Goal: Task Accomplishment & Management: Complete application form

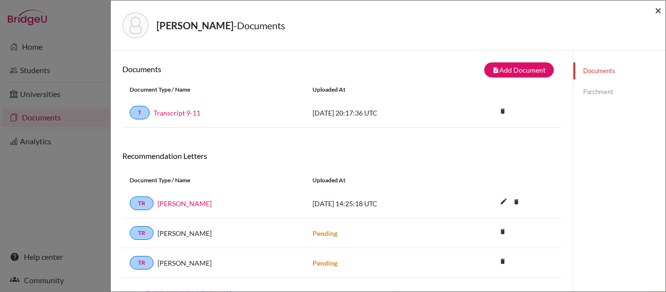
scroll to position [51, 0]
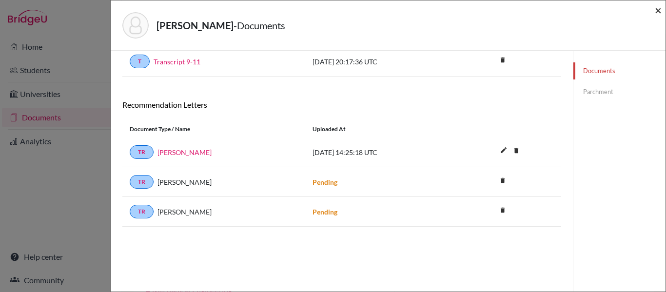
click at [658, 8] on span "×" at bounding box center [658, 10] width 7 height 14
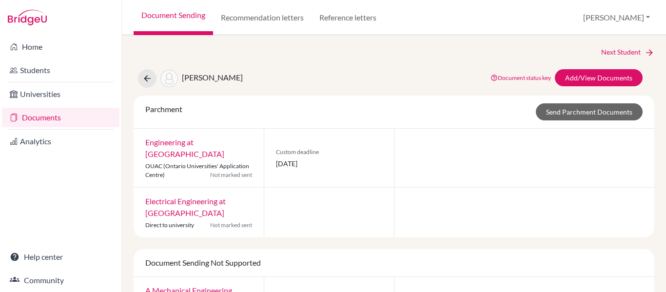
click at [36, 117] on link "Documents" at bounding box center [61, 118] width 118 height 20
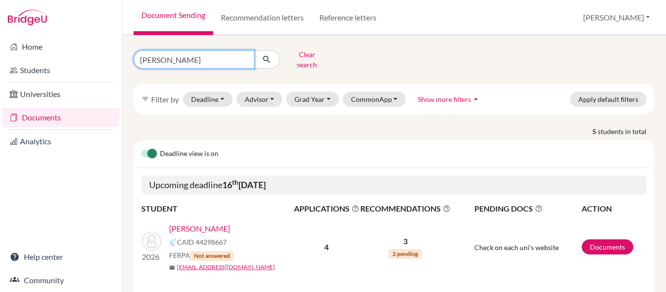
click at [175, 55] on input "medina" at bounding box center [194, 59] width 121 height 19
type input "m"
type input "simon"
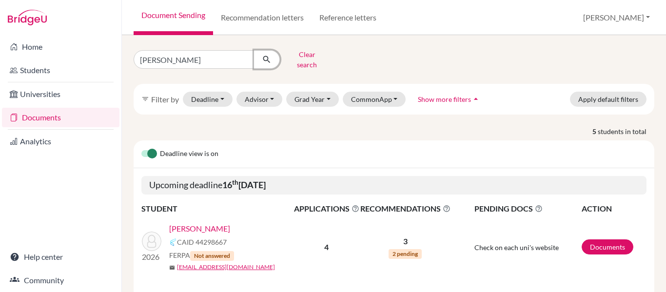
click at [267, 55] on icon "submit" at bounding box center [267, 60] width 10 height 10
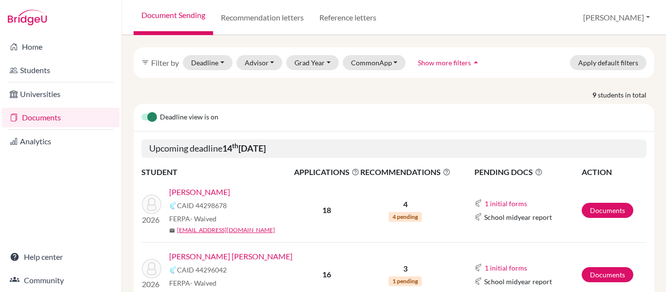
scroll to position [38, 0]
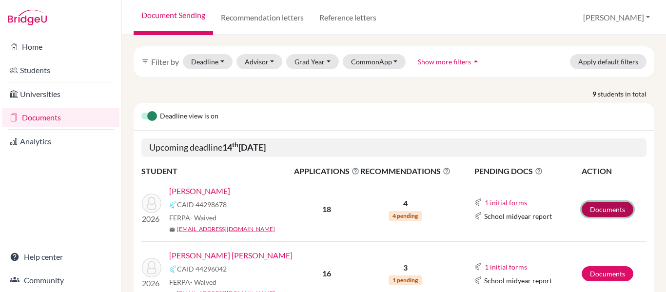
click at [602, 202] on link "Documents" at bounding box center [608, 209] width 52 height 15
click at [605, 204] on link "Documents" at bounding box center [608, 209] width 52 height 15
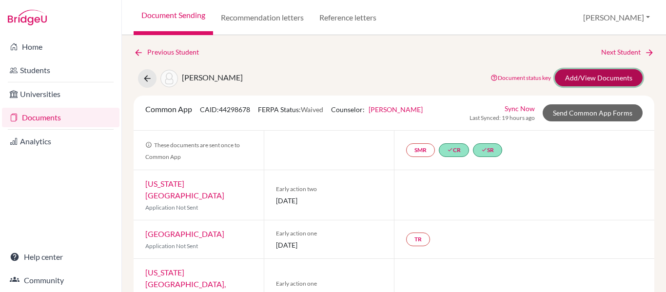
click at [587, 72] on link "Add/View Documents" at bounding box center [599, 77] width 88 height 17
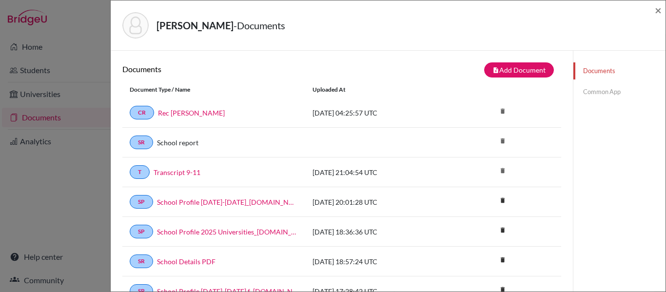
click at [605, 91] on link "Common App" at bounding box center [620, 91] width 92 height 17
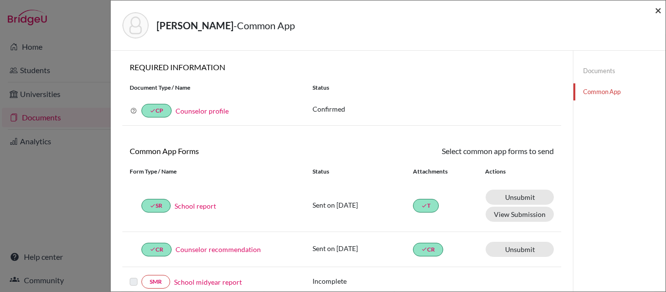
click at [658, 7] on span "×" at bounding box center [658, 10] width 7 height 14
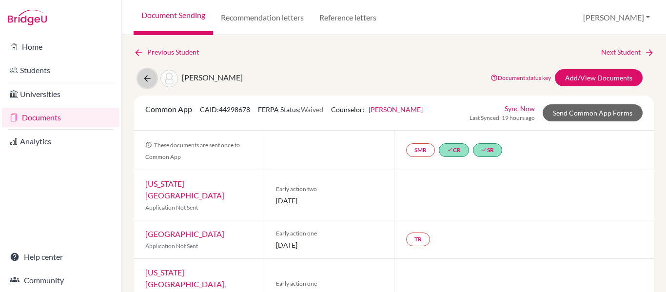
click at [149, 78] on icon at bounding box center [147, 79] width 10 height 10
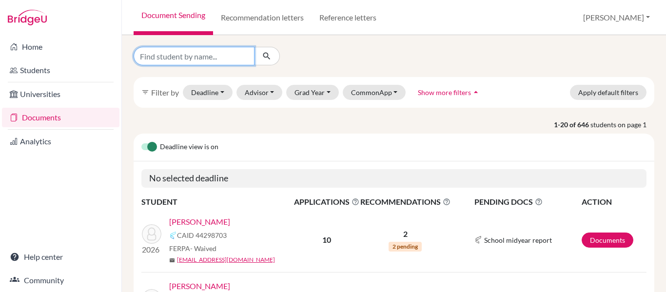
click at [194, 60] on input "Find student by name..." at bounding box center [194, 56] width 121 height 19
type input "[PERSON_NAME]"
click at [266, 59] on icon "submit" at bounding box center [267, 56] width 10 height 10
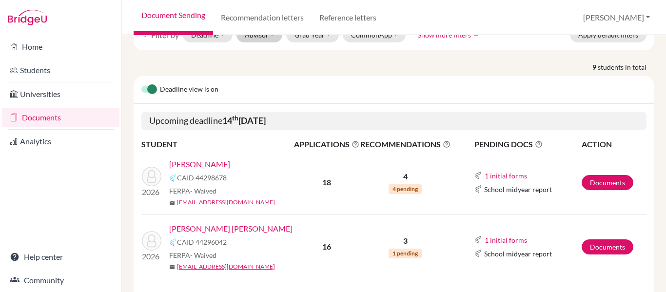
scroll to position [73, 0]
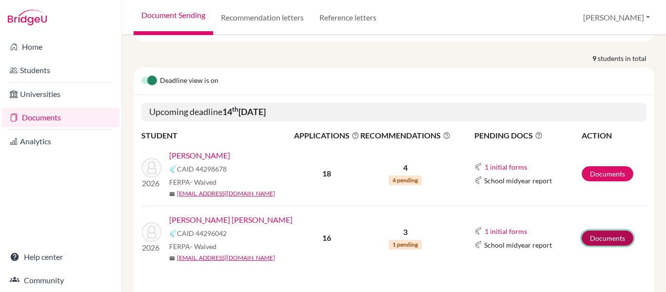
click at [611, 234] on link "Documents" at bounding box center [608, 238] width 52 height 15
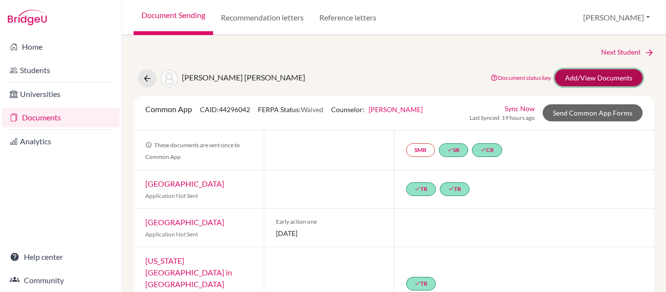
click at [579, 76] on link "Add/View Documents" at bounding box center [599, 77] width 88 height 17
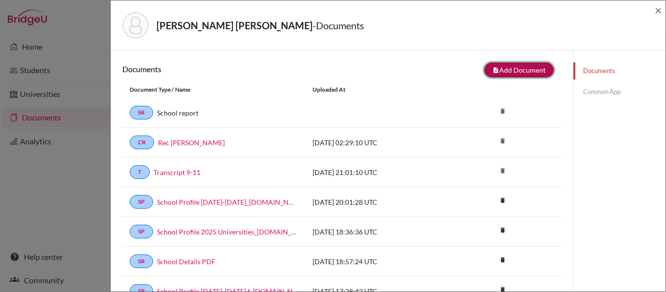
click at [515, 73] on button "note_add Add Document" at bounding box center [519, 69] width 70 height 15
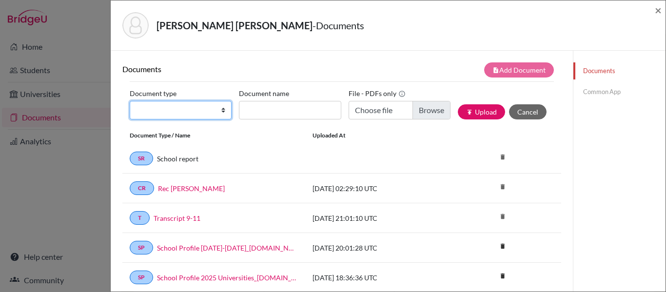
click at [214, 111] on select "Change explanation for Common App reports Counselor recommendation Internationa…" at bounding box center [181, 110] width 102 height 19
select select "5"
click at [130, 101] on select "Change explanation for Common App reports Counselor recommendation Internationa…" at bounding box center [181, 110] width 102 height 19
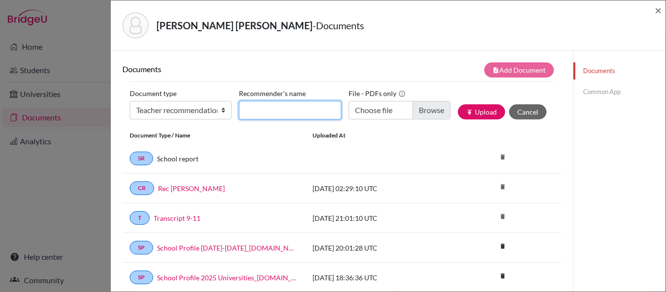
click at [255, 113] on input "Recommender's name" at bounding box center [290, 110] width 102 height 19
type input "Rec Ms Amat"
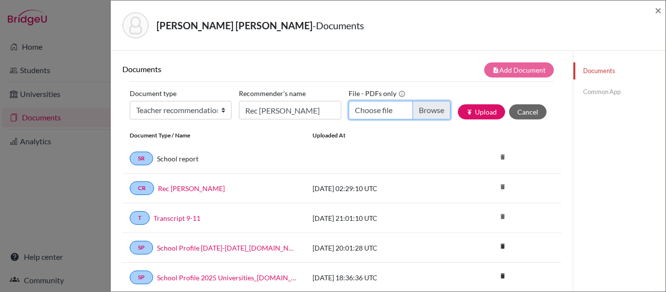
click at [426, 114] on input "Choose file" at bounding box center [400, 110] width 102 height 19
type input "C:\fakepath\Recommendation Mia Simon_May_2025 (1).pdf"
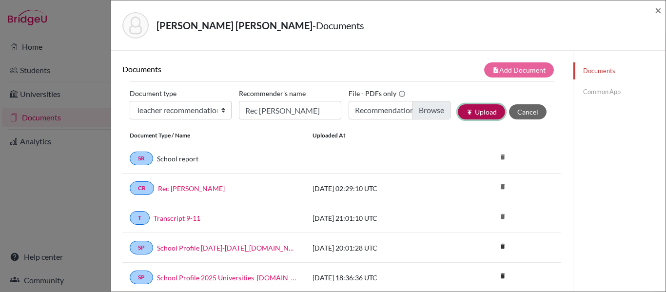
click at [486, 113] on button "publish Upload" at bounding box center [481, 111] width 47 height 15
click at [593, 92] on link "Common App" at bounding box center [620, 91] width 92 height 17
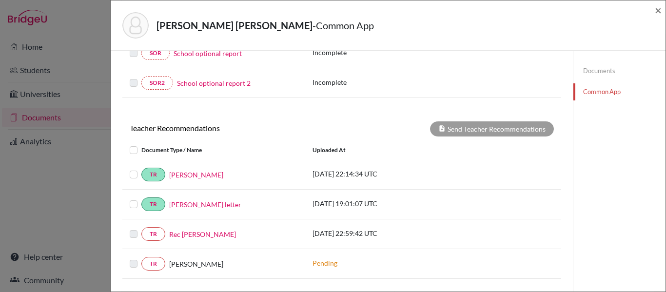
scroll to position [321, 0]
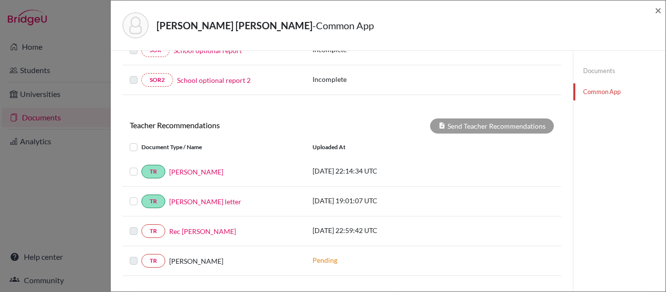
click at [141, 196] on label at bounding box center [141, 196] width 0 height 0
click at [0, 0] on input "checkbox" at bounding box center [0, 0] width 0 height 0
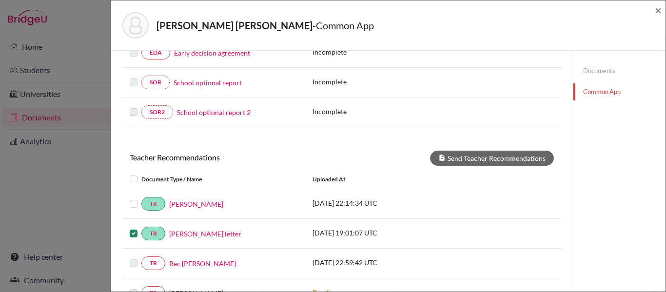
scroll to position [288, 0]
click at [457, 199] on div "TR Ms. Marici 2025-08-14 22:14:34 UTC" at bounding box center [341, 205] width 439 height 14
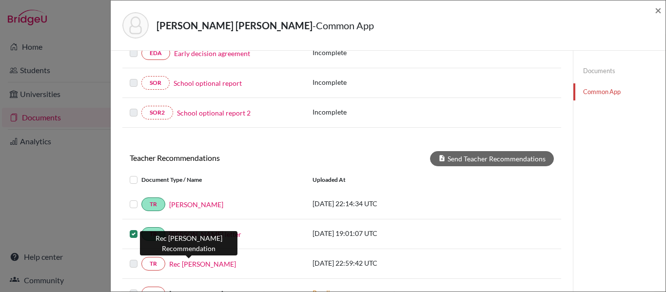
click at [190, 264] on link "Rec Ms Amat" at bounding box center [202, 264] width 67 height 10
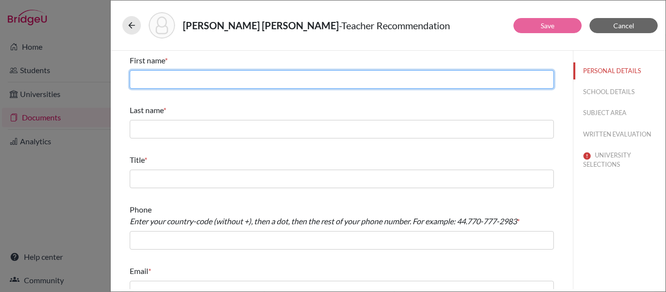
click at [331, 79] on input "text" at bounding box center [342, 79] width 424 height 19
type input "Sonia"
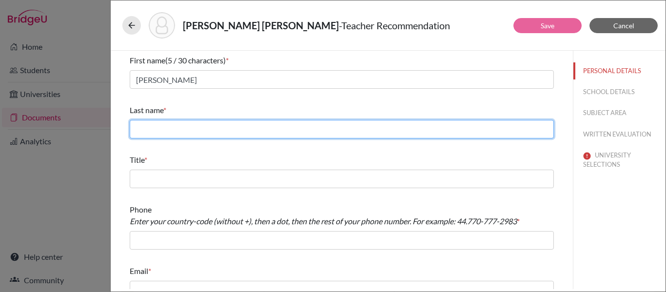
click at [273, 127] on input "text" at bounding box center [342, 129] width 424 height 19
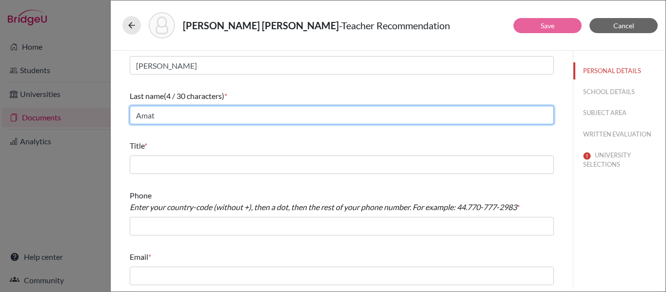
type input "Amat"
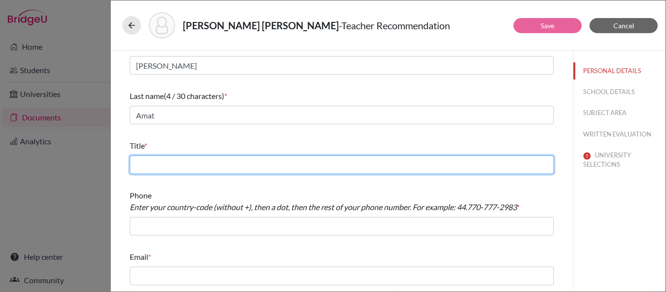
click at [224, 172] on input "text" at bounding box center [342, 165] width 424 height 19
type input "Math teacher"
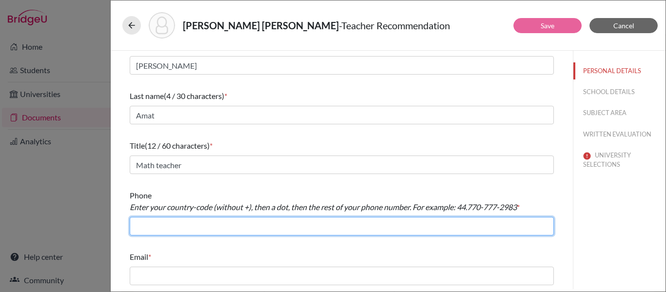
click at [206, 221] on input "text" at bounding box center [342, 226] width 424 height 19
type input "504.99382402"
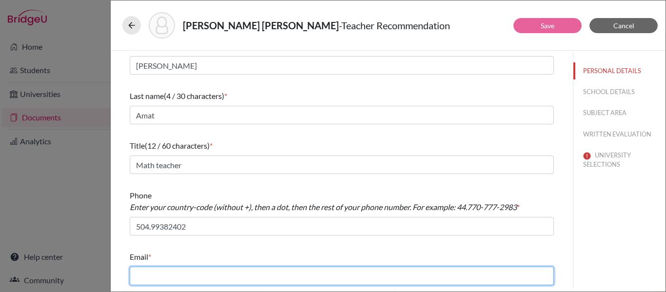
click at [181, 277] on input "text" at bounding box center [342, 276] width 424 height 19
type input "samat@amschool.org"
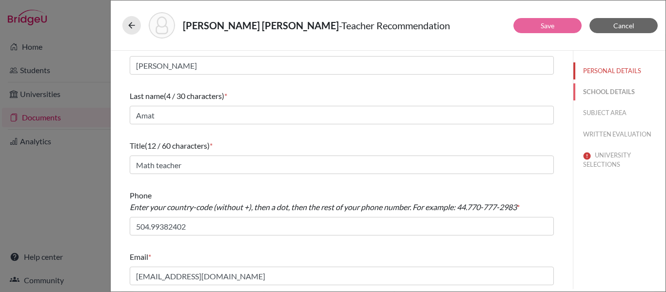
click at [624, 93] on button "SCHOOL DETAILS" at bounding box center [620, 91] width 92 height 17
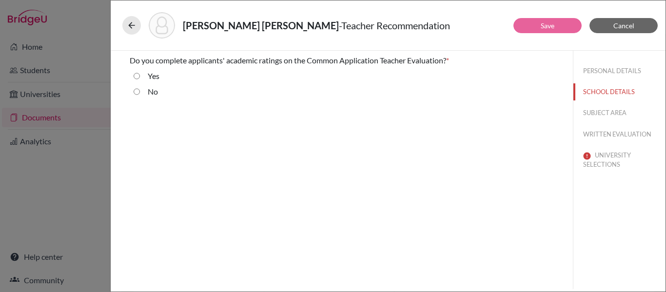
click at [136, 78] on input "Yes" at bounding box center [137, 76] width 6 height 12
radio input "true"
click at [611, 113] on button "SUBJECT AREA" at bounding box center [620, 112] width 92 height 17
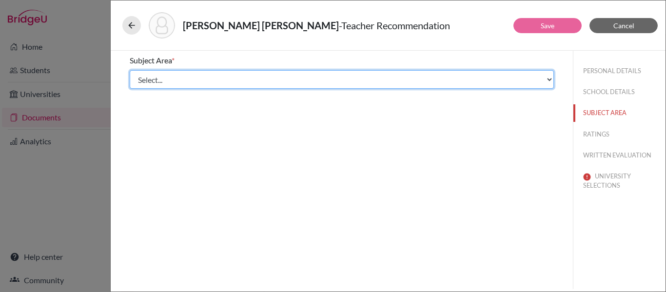
click at [329, 82] on select "Select... Math English Science World Language Social Studies Other Computer Sci…" at bounding box center [342, 79] width 424 height 19
select select "0"
click at [130, 70] on select "Select... Math English Science World Language Social Studies Other Computer Sci…" at bounding box center [342, 79] width 424 height 19
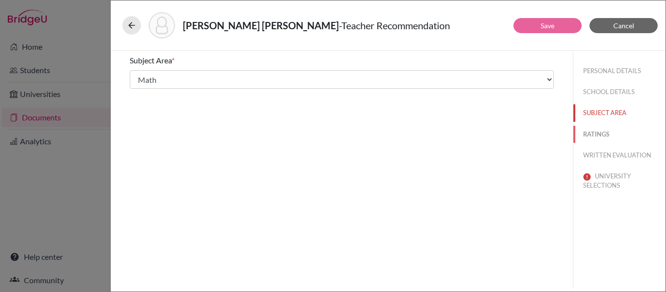
click at [606, 134] on button "RATINGS" at bounding box center [620, 134] width 92 height 17
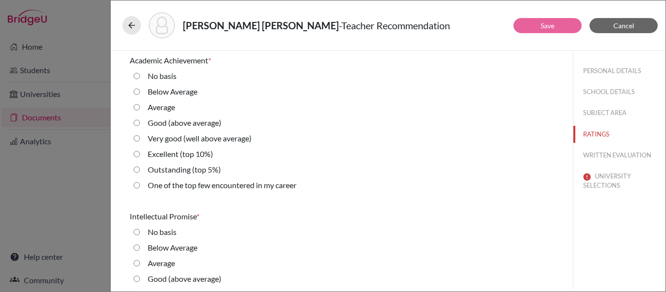
click at [136, 155] on 10\%\) "Excellent (top 10%)" at bounding box center [137, 154] width 6 height 12
radio 10\%\) "true"
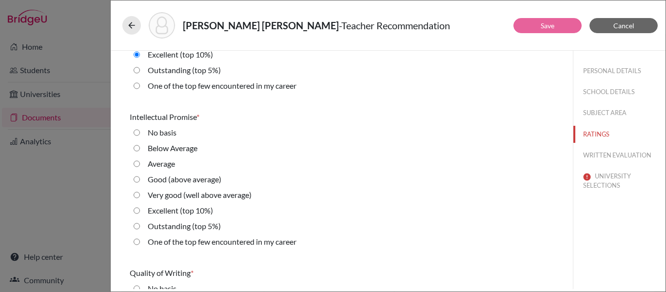
scroll to position [107, 0]
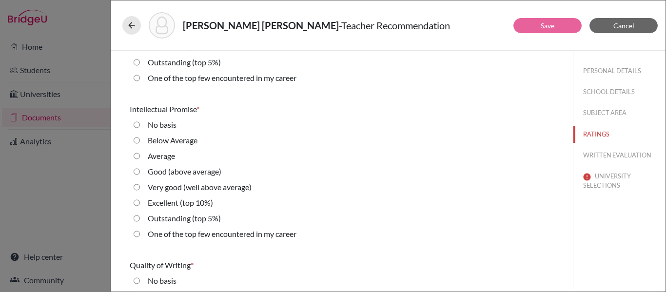
click at [135, 202] on 10\%\) "Excellent (top 10%)" at bounding box center [137, 203] width 6 height 12
radio 10\%\) "true"
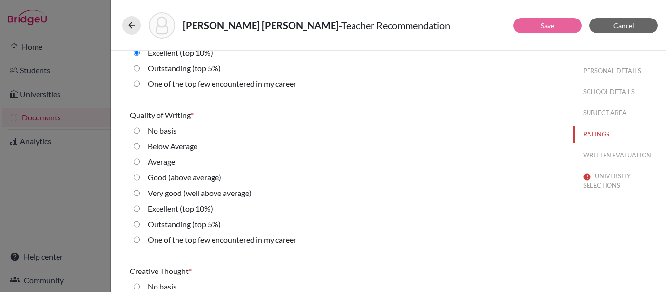
scroll to position [263, 0]
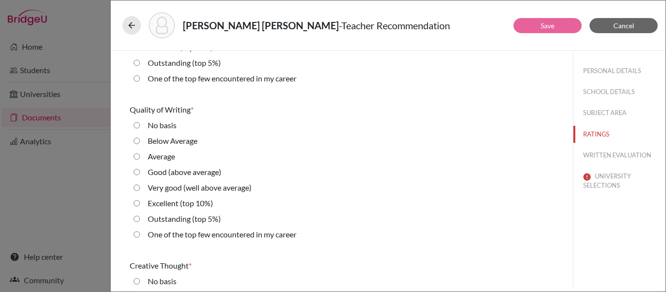
click at [137, 205] on 10\%\) "Excellent (top 10%)" at bounding box center [137, 204] width 6 height 12
radio 10\%\) "true"
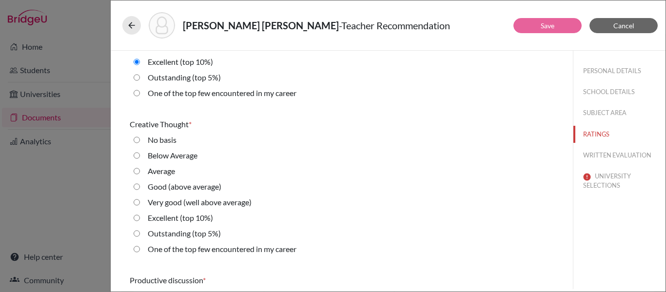
scroll to position [406, 0]
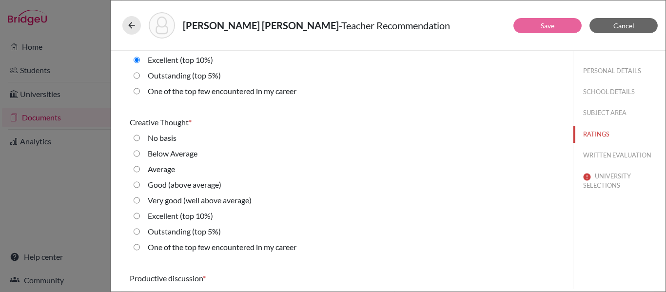
click at [136, 215] on 10\%\) "Excellent (top 10%)" at bounding box center [137, 216] width 6 height 12
radio 10\%\) "true"
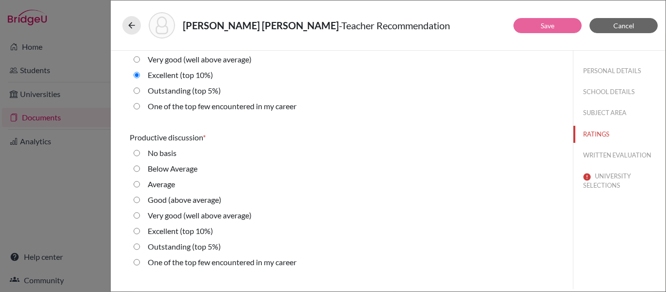
scroll to position [548, 0]
click at [136, 231] on 10\%\) "Excellent (top 10%)" at bounding box center [137, 231] width 6 height 12
radio 10\%\) "true"
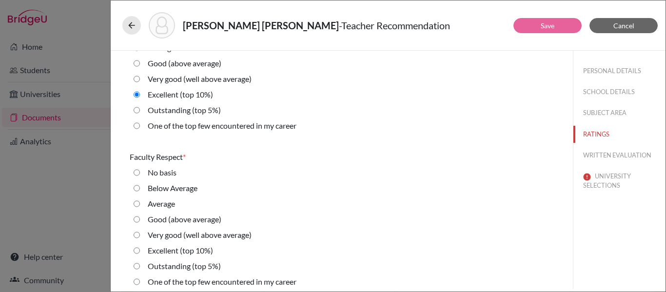
scroll to position [686, 0]
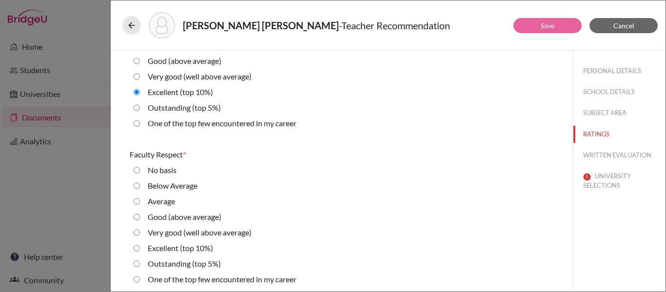
click at [136, 248] on 10\%\) "Excellent (top 10%)" at bounding box center [137, 248] width 6 height 12
radio 10\%\) "true"
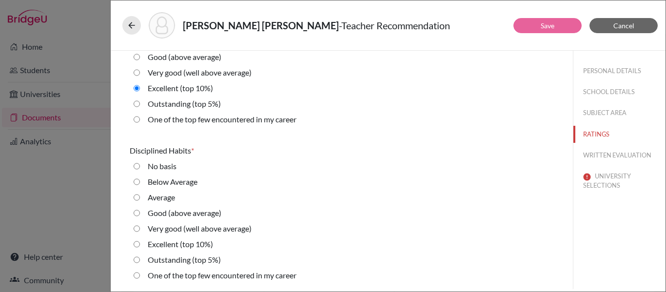
scroll to position [847, 0]
click at [136, 248] on 10\%\) "Excellent (top 10%)" at bounding box center [137, 244] width 6 height 12
radio 10\%\) "true"
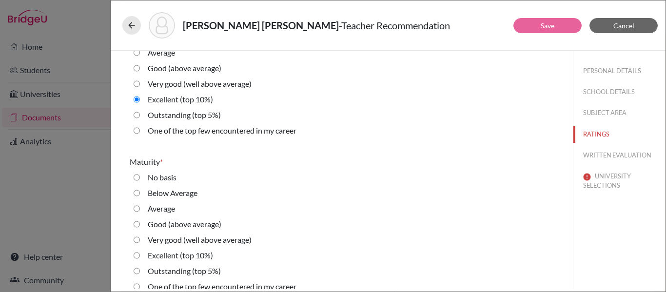
scroll to position [995, 0]
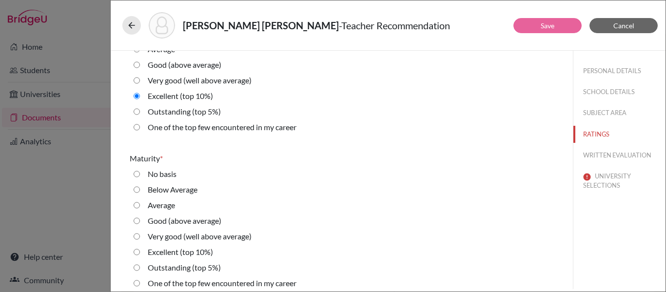
click at [138, 253] on 10\%\) "Excellent (top 10%)" at bounding box center [137, 252] width 6 height 12
radio 10\%\) "true"
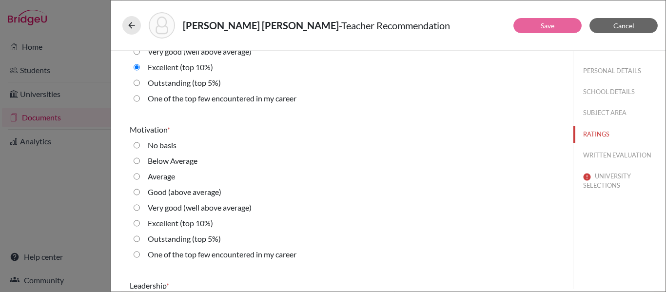
scroll to position [1187, 0]
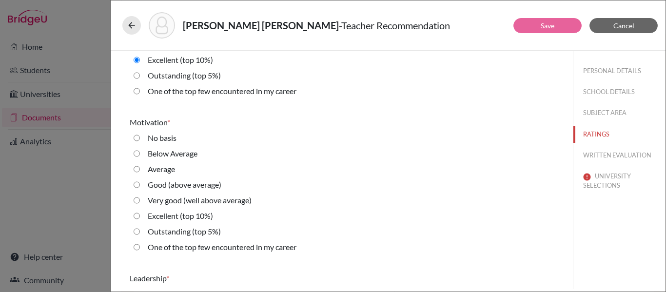
click at [139, 217] on 10\%\) "Excellent (top 10%)" at bounding box center [137, 216] width 6 height 12
radio 10\%\) "true"
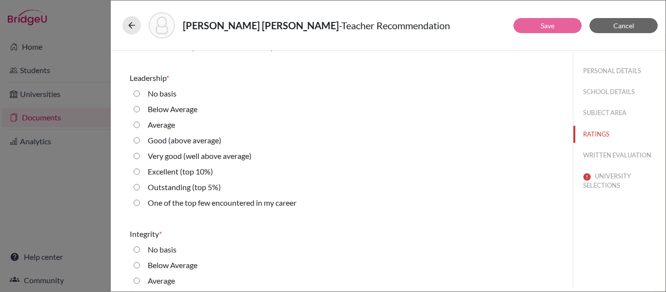
scroll to position [1388, 0]
click at [137, 173] on 10\%\) "Excellent (top 10%)" at bounding box center [137, 171] width 6 height 12
radio 10\%\) "true"
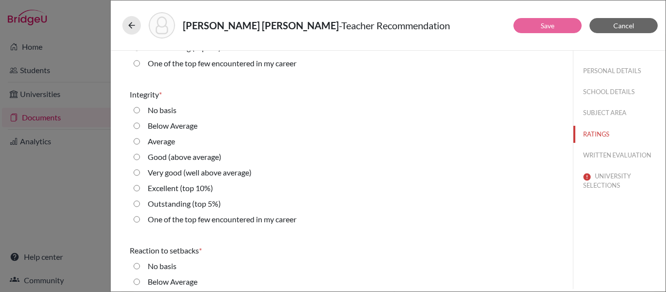
scroll to position [1534, 0]
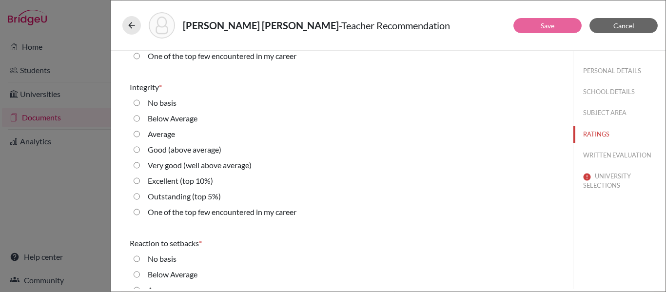
click at [136, 180] on 10\%\) "Excellent (top 10%)" at bounding box center [137, 181] width 6 height 12
radio 10\%\) "true"
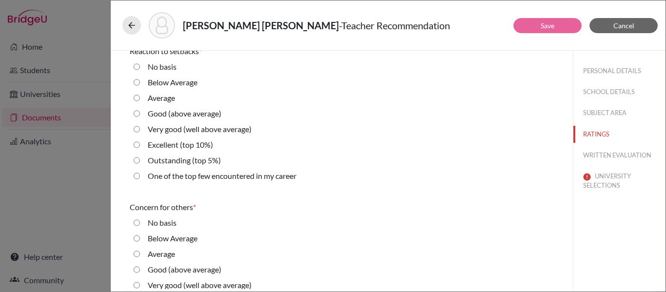
scroll to position [1728, 0]
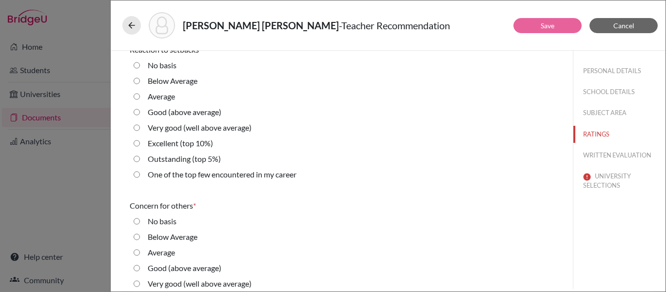
click at [136, 143] on 10\%\) "Excellent (top 10%)" at bounding box center [137, 144] width 6 height 12
radio 10\%\) "true"
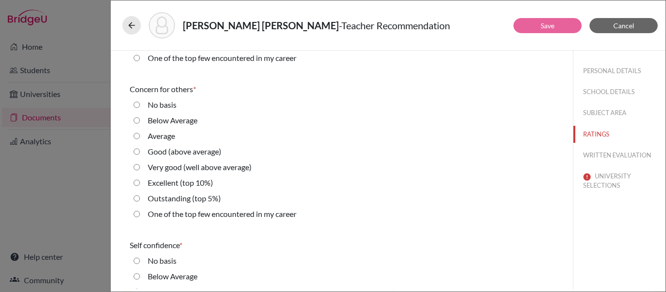
scroll to position [1852, 0]
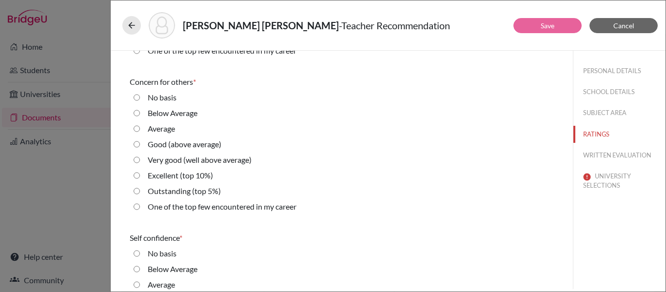
click at [137, 178] on 10\%\) "Excellent (top 10%)" at bounding box center [137, 176] width 6 height 12
radio 10\%\) "true"
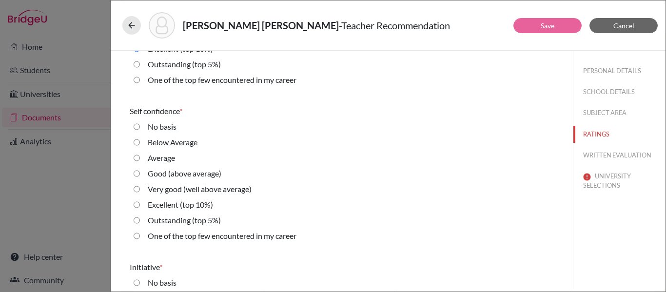
scroll to position [1981, 0]
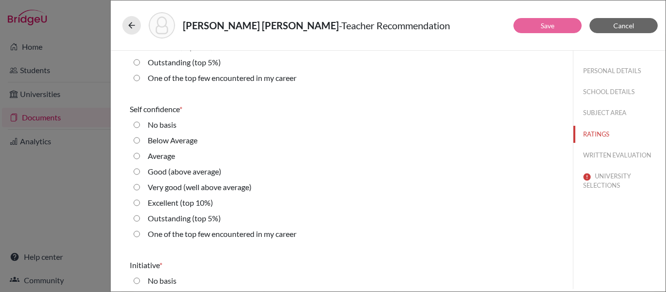
click at [136, 202] on 10\%\) "Excellent (top 10%)" at bounding box center [137, 203] width 6 height 12
radio 10\%\) "true"
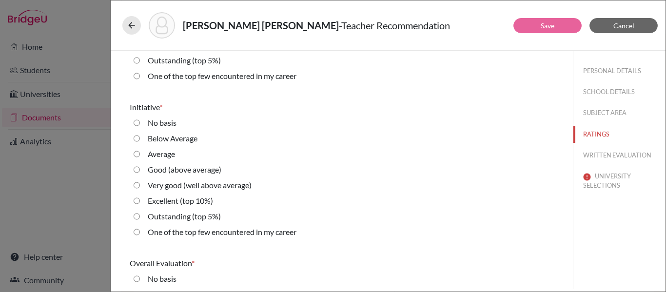
click at [136, 202] on 10\%\) "Excellent (top 10%)" at bounding box center [137, 201] width 6 height 12
radio 10\%\) "true"
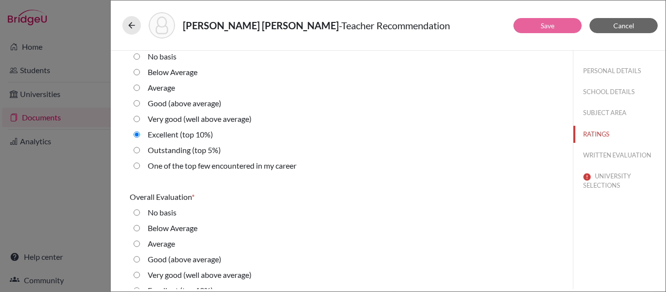
scroll to position [2251, 0]
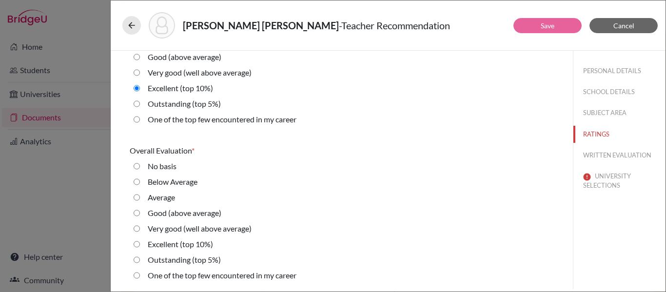
click at [135, 243] on 10\%\) "Excellent (top 10%)" at bounding box center [137, 245] width 6 height 12
radio 10\%\) "true"
click at [604, 156] on button "WRITTEN EVALUATION" at bounding box center [620, 155] width 92 height 17
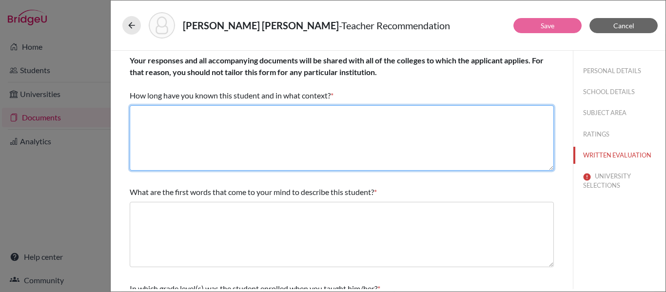
click at [295, 120] on textarea at bounding box center [342, 137] width 424 height 65
type textarea "Three years as her Math teacher"
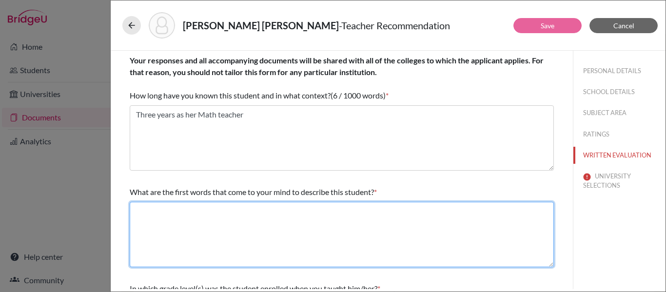
click at [205, 244] on textarea at bounding box center [342, 234] width 424 height 65
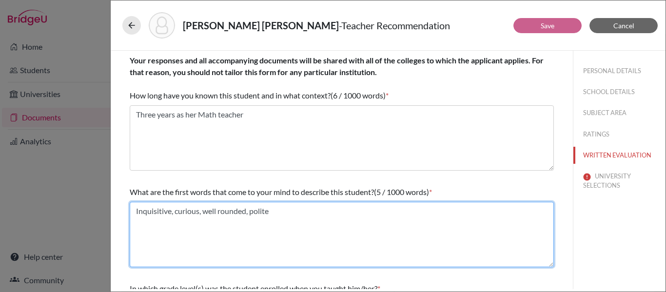
type textarea "Inquisitive, curious, well rounded, polite"
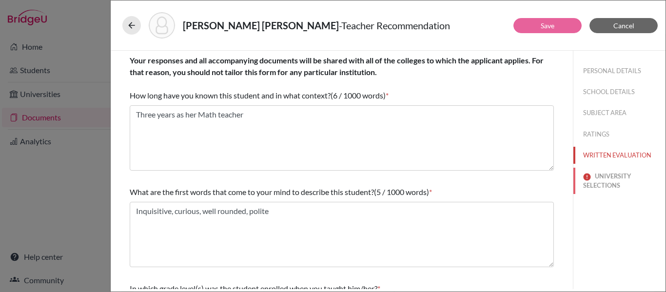
click at [614, 181] on button "UNIVERSITY SELECTIONS" at bounding box center [620, 181] width 92 height 26
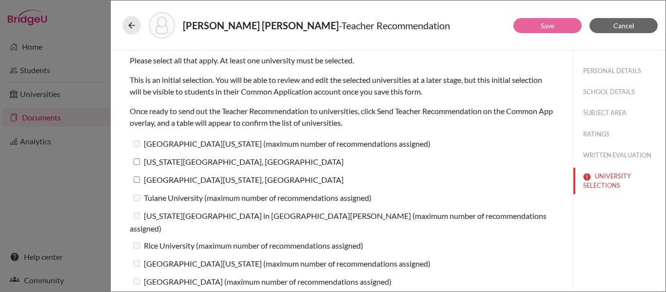
click at [138, 164] on input "[US_STATE][GEOGRAPHIC_DATA], [GEOGRAPHIC_DATA]" at bounding box center [137, 162] width 6 height 6
checkbox input "true"
click at [138, 180] on input "University of Maryland, College Park" at bounding box center [137, 180] width 6 height 6
checkbox input "true"
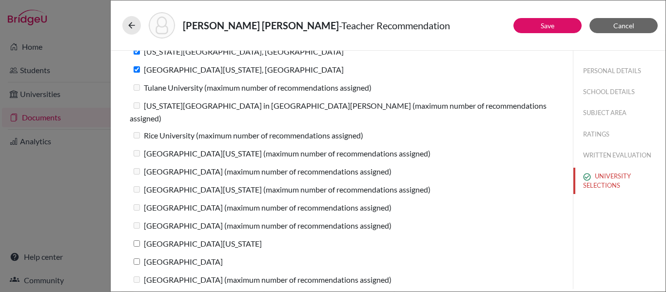
scroll to position [122, 0]
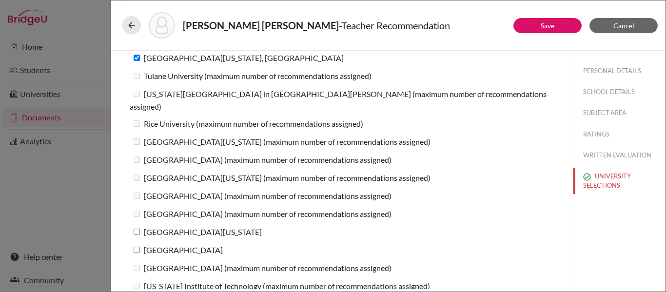
click at [138, 229] on input "University of Michigan" at bounding box center [137, 232] width 6 height 6
checkbox input "true"
click at [136, 247] on input "[GEOGRAPHIC_DATA]" at bounding box center [137, 250] width 6 height 6
checkbox input "true"
click at [531, 28] on button "Save" at bounding box center [548, 25] width 68 height 15
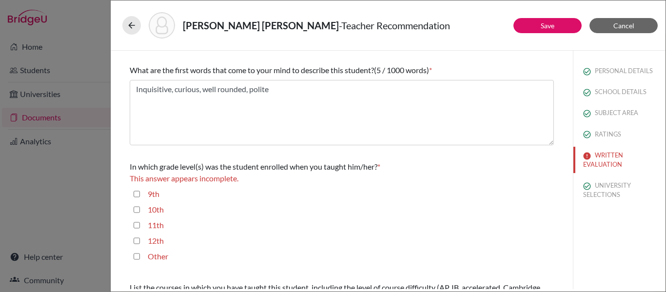
click at [137, 193] on input "9th" at bounding box center [137, 194] width 6 height 12
checkbox input "true"
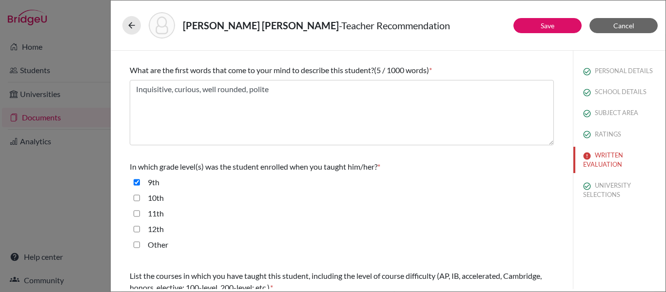
click at [137, 195] on input "10th" at bounding box center [137, 198] width 6 height 12
checkbox input "true"
click at [137, 214] on input "11th" at bounding box center [137, 214] width 6 height 12
checkbox input "true"
click at [538, 23] on button "Save" at bounding box center [548, 25] width 68 height 15
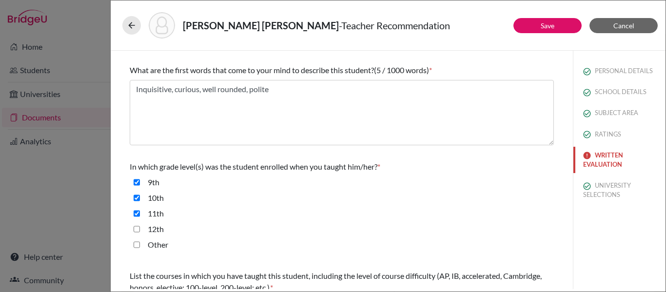
click at [611, 160] on button "WRITTEN EVALUATION" at bounding box center [620, 160] width 92 height 26
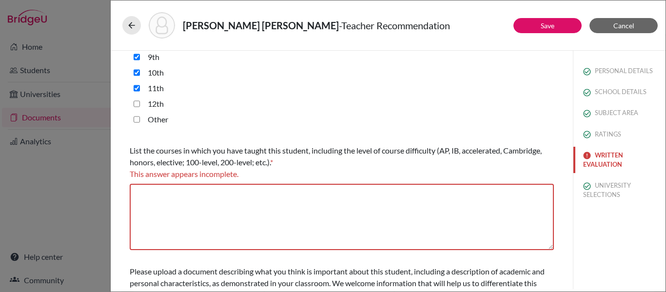
scroll to position [248, 0]
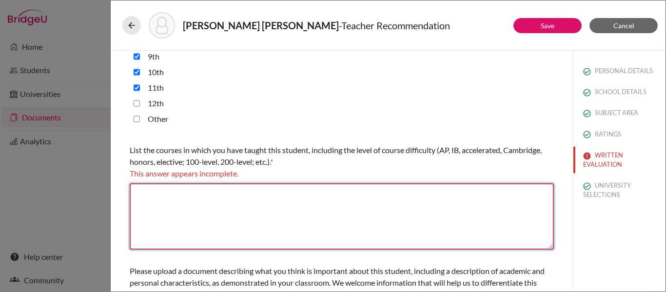
click at [201, 208] on textarea at bounding box center [342, 216] width 424 height 66
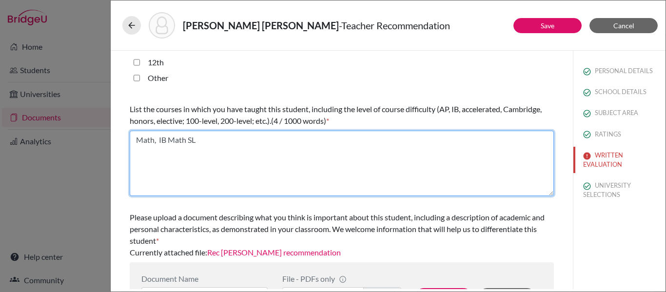
scroll to position [291, 0]
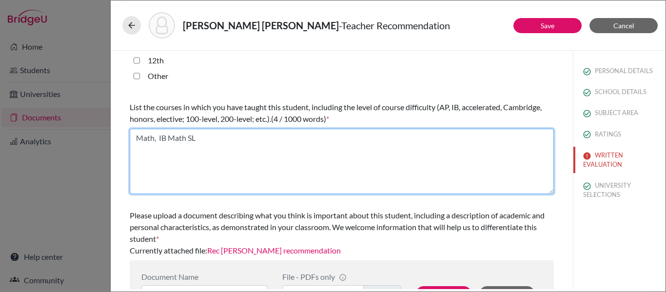
click at [189, 140] on textarea "Math, IB Math SL" at bounding box center [342, 161] width 424 height 65
type textarea "Math, IB Math Applications SL"
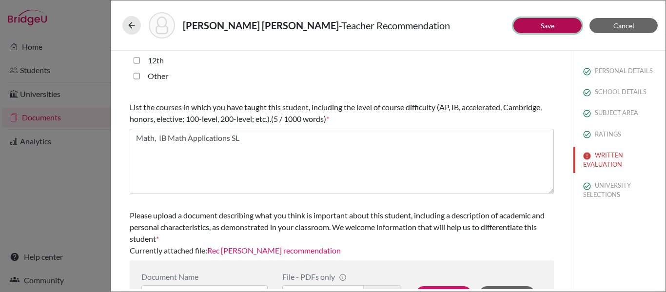
click at [541, 26] on link "Save" at bounding box center [548, 25] width 14 height 8
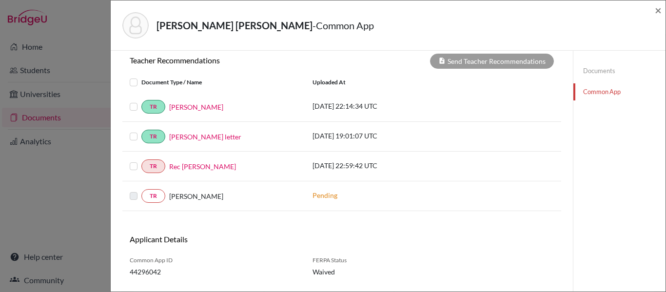
scroll to position [388, 0]
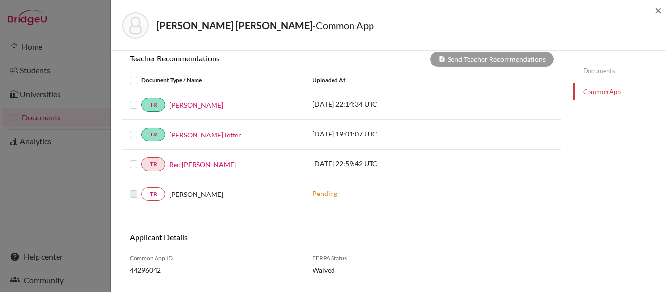
click at [141, 159] on label at bounding box center [141, 159] width 0 height 0
click at [0, 0] on input "checkbox" at bounding box center [0, 0] width 0 height 0
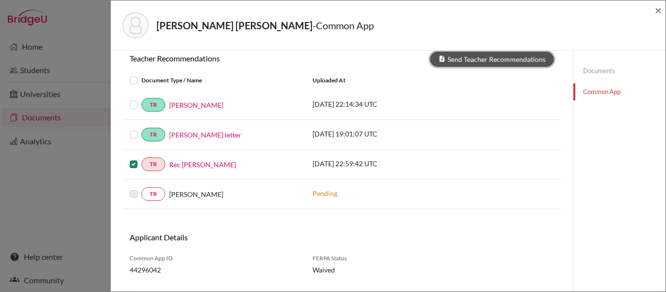
click at [474, 62] on button "Send Teacher Recommendations" at bounding box center [492, 59] width 124 height 15
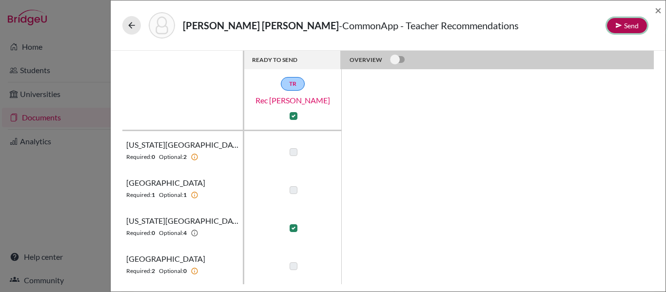
click at [632, 27] on button "Send" at bounding box center [627, 25] width 40 height 15
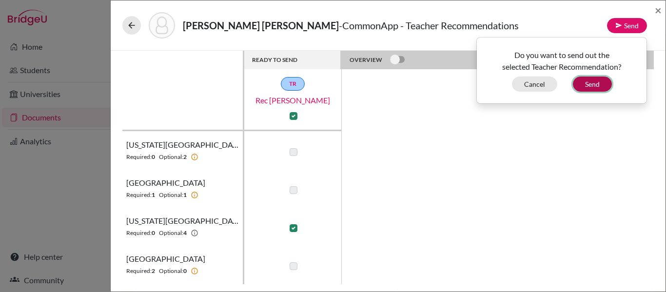
click at [592, 89] on button "Send" at bounding box center [592, 84] width 39 height 15
checkbox input "false"
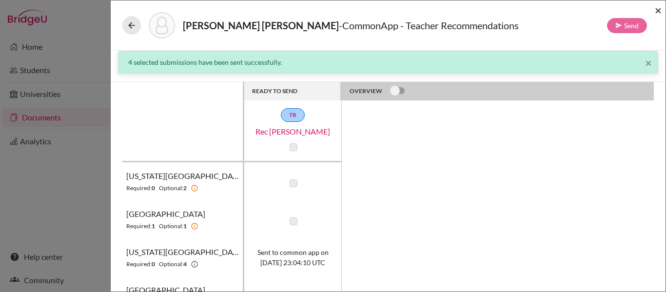
click at [660, 10] on span "×" at bounding box center [658, 10] width 7 height 14
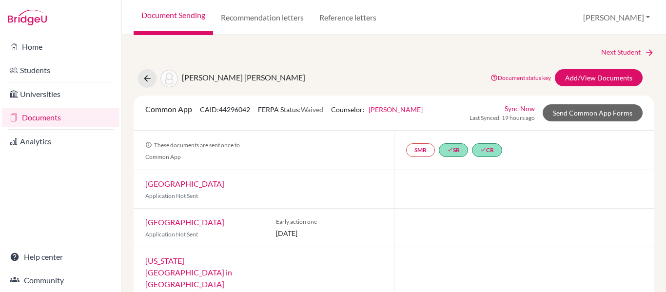
click at [376, 231] on span "[DATE]" at bounding box center [329, 233] width 106 height 10
click at [146, 78] on icon at bounding box center [147, 79] width 10 height 10
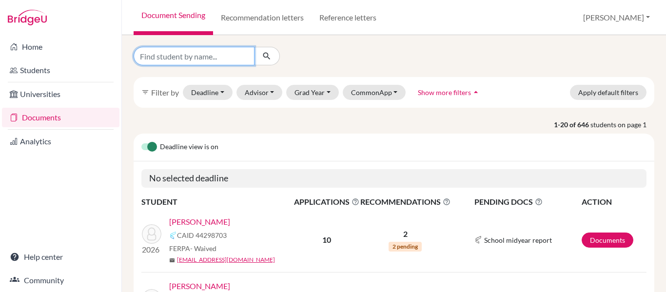
click at [156, 61] on input "Find student by name..." at bounding box center [194, 56] width 121 height 19
type input "rivera"
click at [268, 52] on icon "submit" at bounding box center [267, 56] width 10 height 10
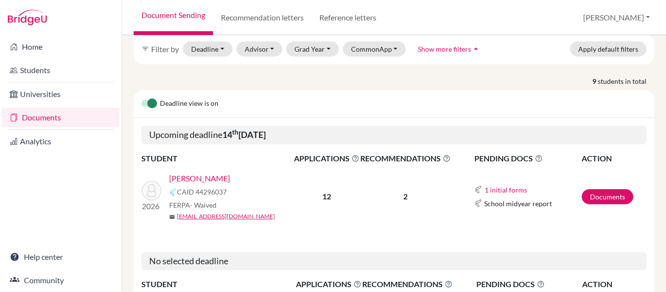
scroll to position [51, 0]
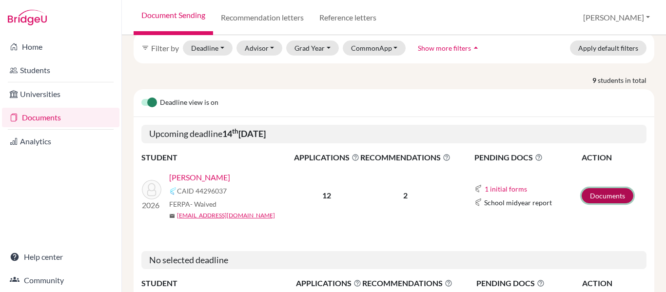
click at [601, 188] on link "Documents" at bounding box center [608, 195] width 52 height 15
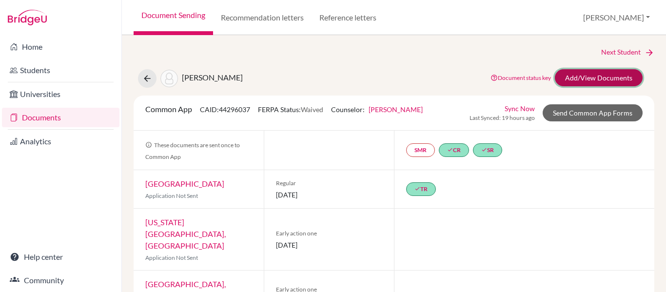
click at [625, 77] on link "Add/View Documents" at bounding box center [599, 77] width 88 height 17
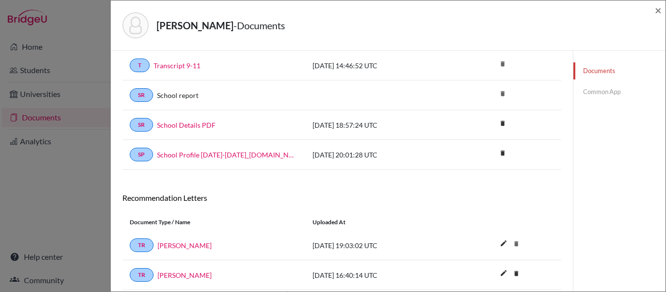
scroll to position [140, 0]
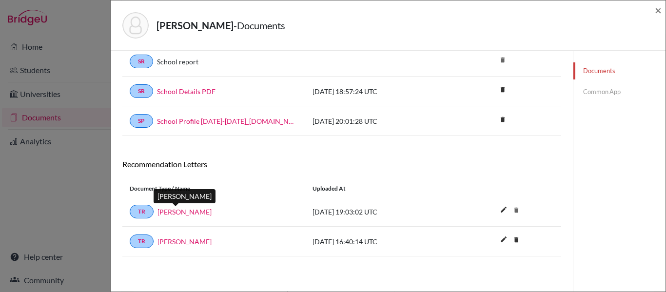
click at [175, 212] on link "[PERSON_NAME]" at bounding box center [185, 212] width 54 height 10
click at [597, 94] on link "Common App" at bounding box center [620, 91] width 92 height 17
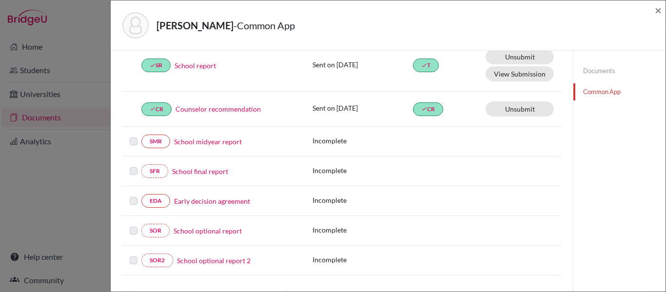
scroll to position [351, 0]
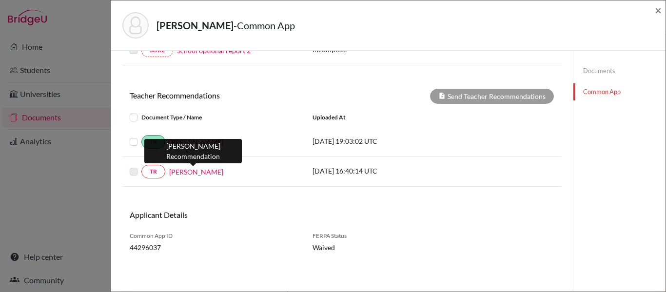
click at [207, 173] on link "[PERSON_NAME]" at bounding box center [196, 172] width 54 height 10
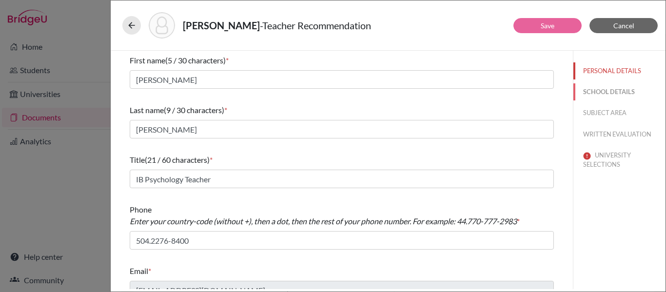
click at [620, 90] on button "SCHOOL DETAILS" at bounding box center [620, 91] width 92 height 17
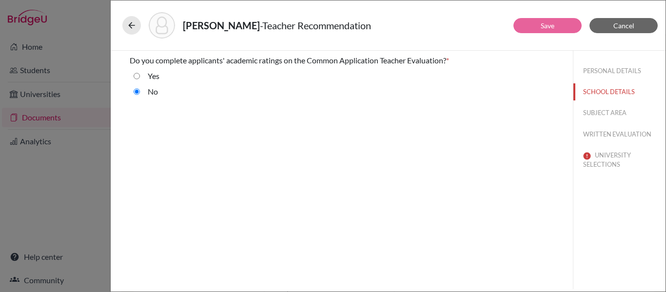
click at [137, 75] on input "Yes" at bounding box center [137, 76] width 6 height 12
radio input "true"
click at [602, 112] on button "SUBJECT AREA" at bounding box center [620, 112] width 92 height 17
select select "4"
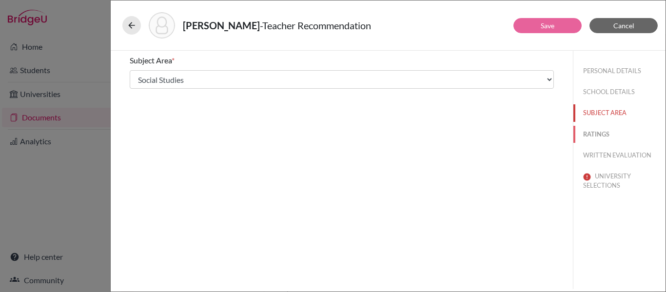
click at [595, 134] on button "RATINGS" at bounding box center [620, 134] width 92 height 17
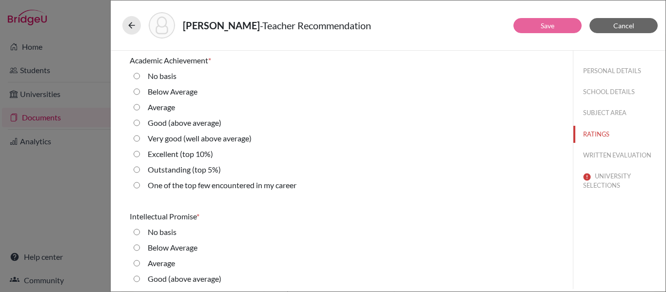
click at [137, 153] on 10\%\) "Excellent (top 10%)" at bounding box center [137, 154] width 6 height 12
radio 10\%\) "true"
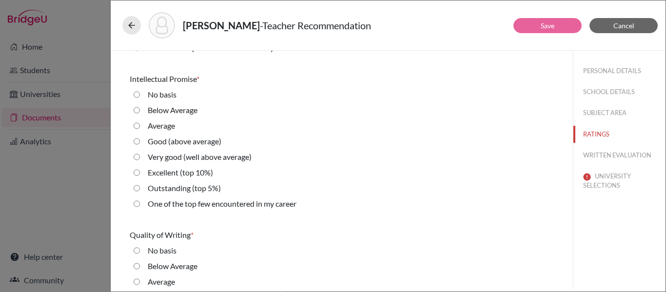
scroll to position [144, 0]
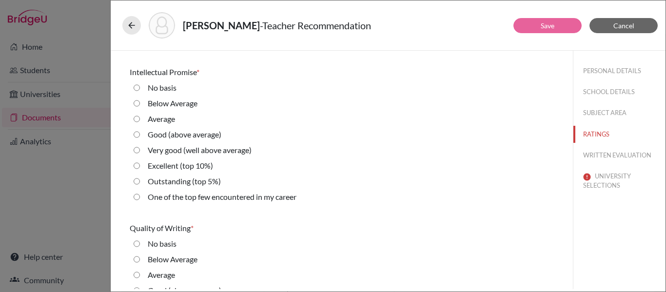
click at [138, 167] on 10\%\) "Excellent (top 10%)" at bounding box center [137, 166] width 6 height 12
radio 10\%\) "true"
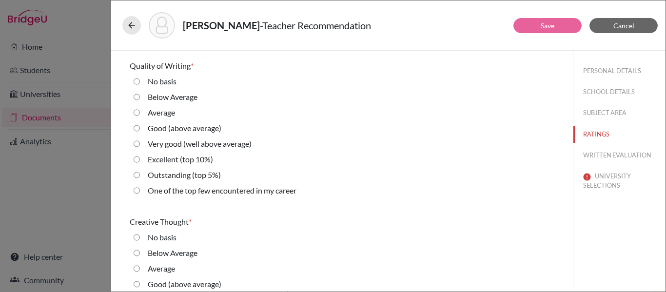
scroll to position [309, 0]
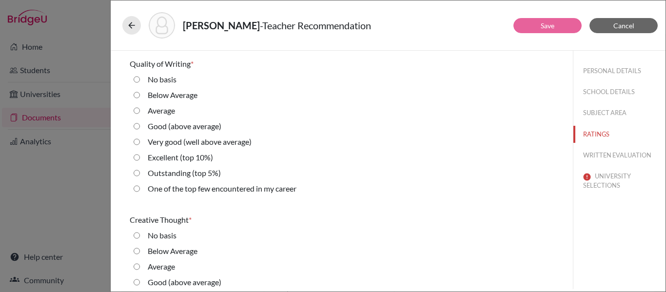
click at [137, 161] on 10\%\) "Excellent (top 10%)" at bounding box center [137, 158] width 6 height 12
radio 10\%\) "true"
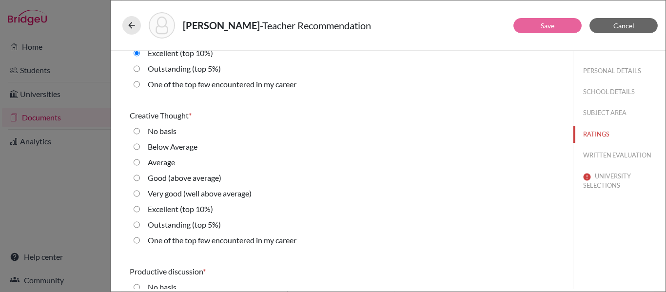
scroll to position [417, 0]
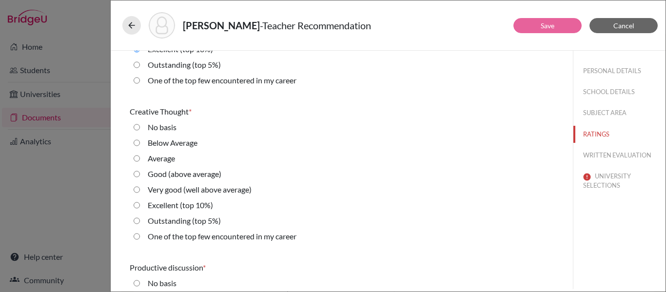
click at [138, 206] on 10\%\) "Excellent (top 10%)" at bounding box center [137, 206] width 6 height 12
radio 10\%\) "true"
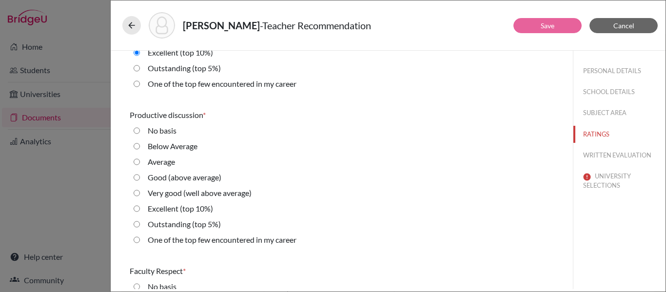
scroll to position [580, 0]
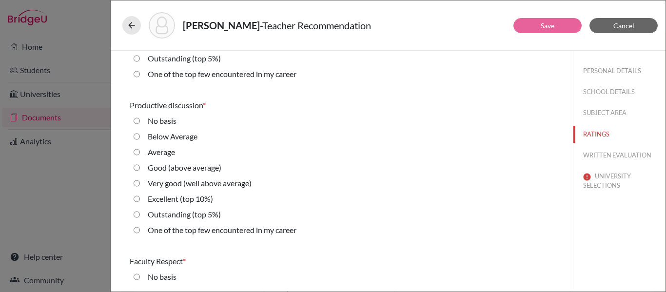
click at [136, 199] on 10\%\) "Excellent (top 10%)" at bounding box center [137, 199] width 6 height 12
radio 10\%\) "true"
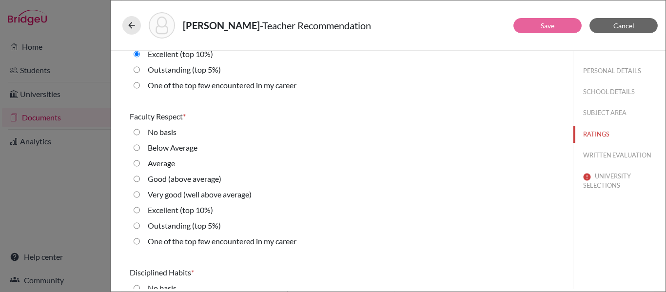
scroll to position [727, 0]
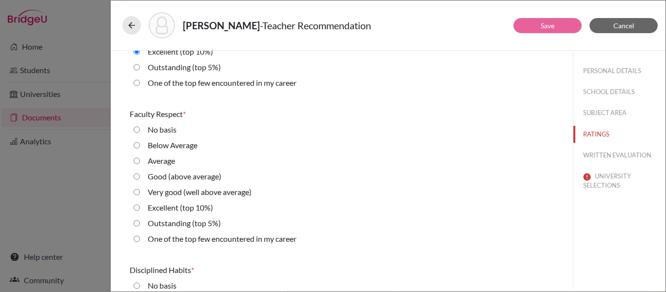
click at [137, 206] on 10\%\) "Excellent (top 10%)" at bounding box center [137, 208] width 6 height 12
radio 10\%\) "true"
click at [137, 206] on 10\%\) "Excellent (top 10%)" at bounding box center [137, 207] width 6 height 12
radio 10\%\) "true"
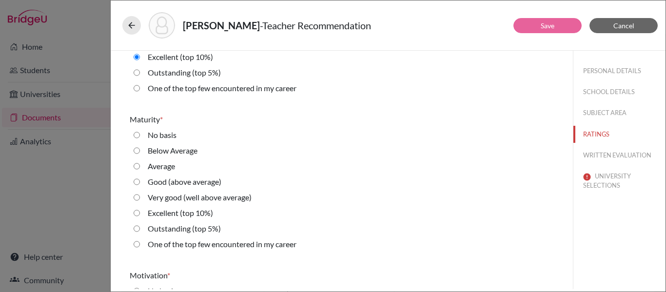
scroll to position [1038, 0]
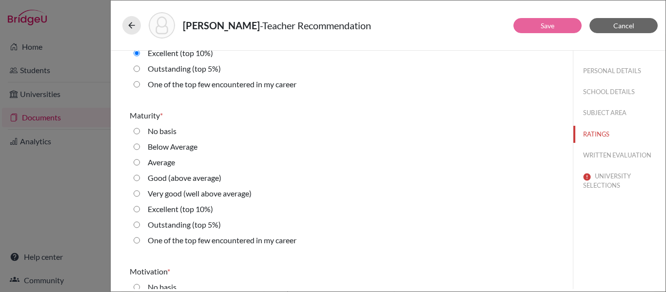
click at [138, 210] on 10\%\) "Excellent (top 10%)" at bounding box center [137, 209] width 6 height 12
radio 10\%\) "true"
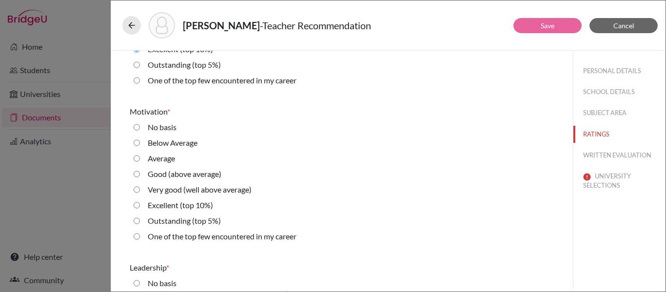
scroll to position [1198, 0]
click at [137, 206] on 10\%\) "Excellent (top 10%)" at bounding box center [137, 206] width 6 height 12
radio 10\%\) "true"
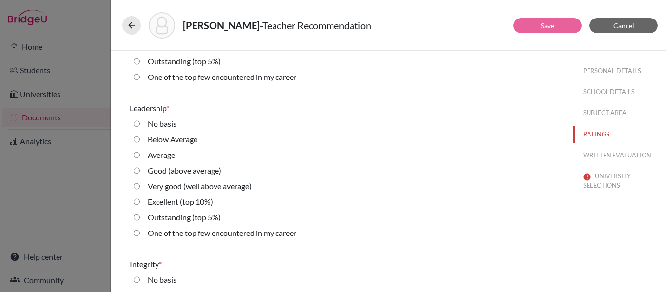
scroll to position [1358, 0]
click at [136, 202] on 10\%\) "Excellent (top 10%)" at bounding box center [137, 202] width 6 height 12
radio 10\%\) "true"
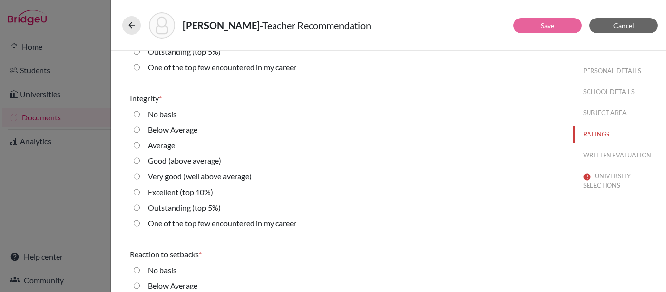
scroll to position [1525, 0]
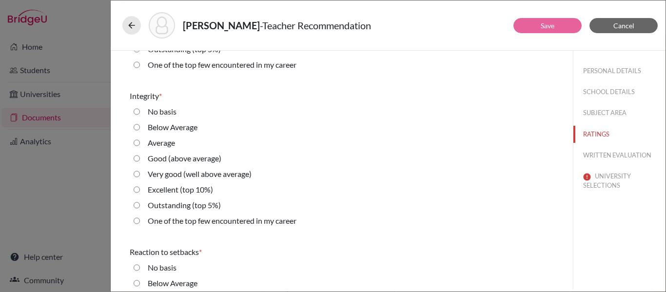
click at [137, 192] on 10\%\) "Excellent (top 10%)" at bounding box center [137, 190] width 6 height 12
radio 10\%\) "true"
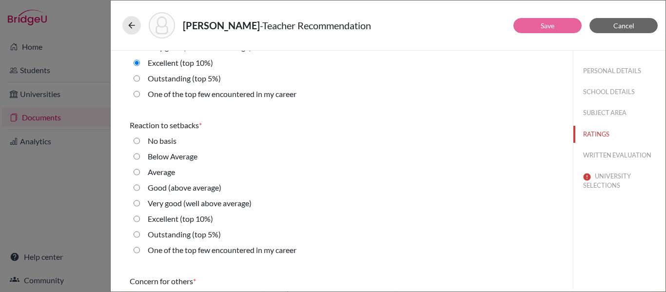
scroll to position [1664, 0]
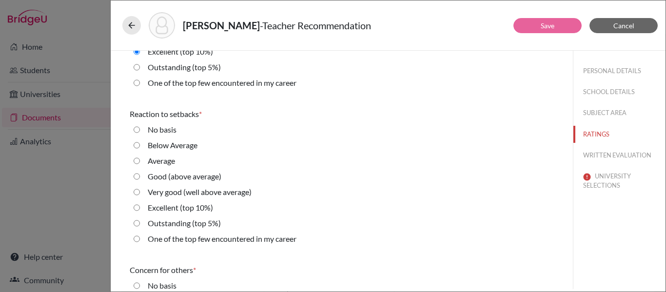
click at [137, 208] on 10\%\) "Excellent (top 10%)" at bounding box center [137, 208] width 6 height 12
radio 10\%\) "true"
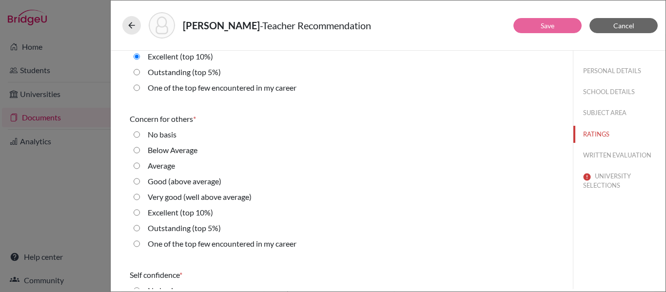
scroll to position [1816, 0]
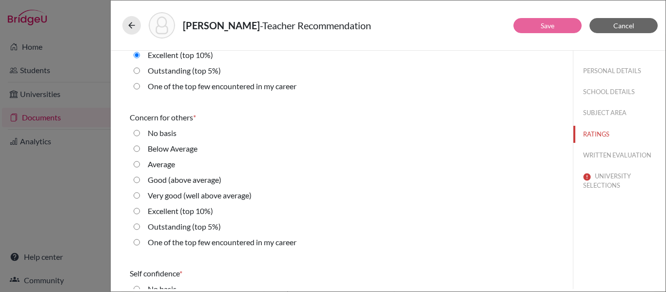
click at [137, 211] on 10\%\) "Excellent (top 10%)" at bounding box center [137, 211] width 6 height 12
radio 10\%\) "true"
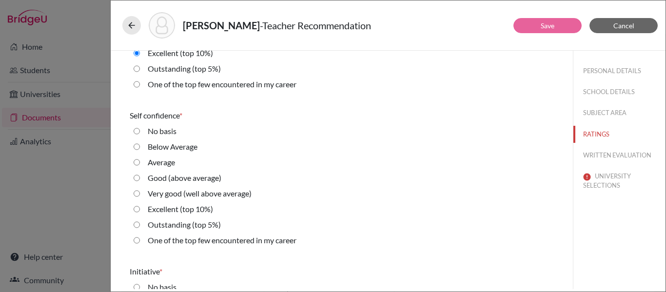
click at [137, 211] on 10\%\) "Excellent (top 10%)" at bounding box center [137, 209] width 6 height 12
radio 10\%\) "true"
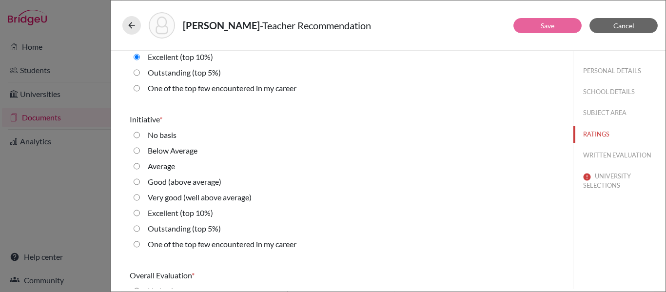
scroll to position [2128, 0]
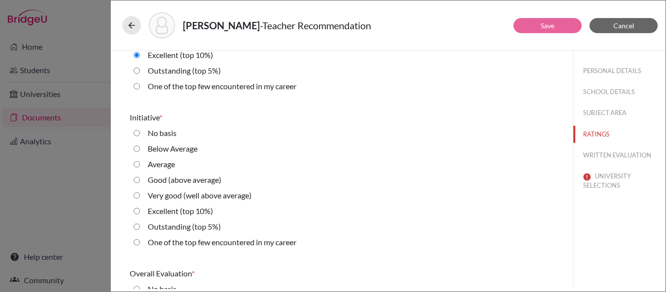
click at [137, 211] on 10\%\) "Excellent (top 10%)" at bounding box center [137, 211] width 6 height 12
radio 10\%\) "true"
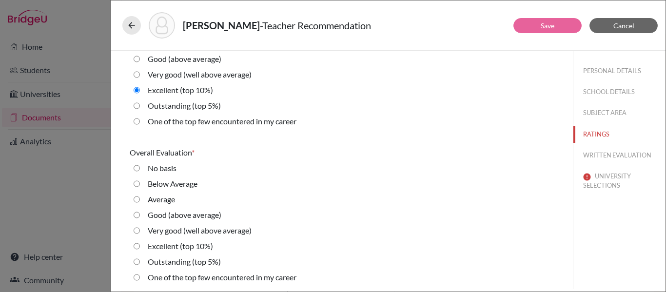
scroll to position [2251, 0]
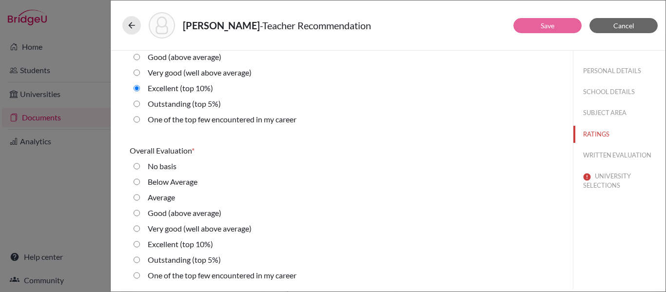
click at [137, 245] on 10\%\) "Excellent (top 10%)" at bounding box center [137, 245] width 6 height 12
radio 10\%\) "true"
click at [608, 155] on button "WRITTEN EVALUATION" at bounding box center [620, 155] width 92 height 17
radio Average "true"
radio input "true"
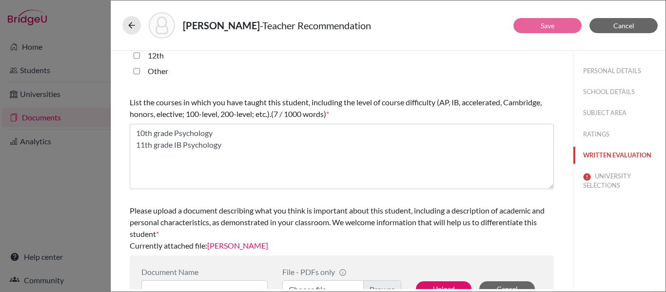
scroll to position [325, 0]
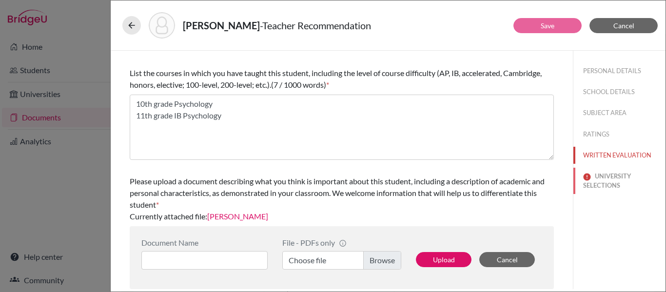
click at [601, 177] on button "UNIVERSITY SELECTIONS" at bounding box center [620, 181] width 92 height 26
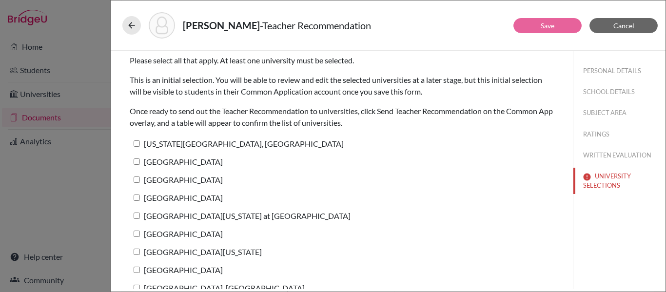
click at [140, 144] on label "[US_STATE][GEOGRAPHIC_DATA], [GEOGRAPHIC_DATA]" at bounding box center [237, 144] width 214 height 14
click at [140, 144] on input "[US_STATE][GEOGRAPHIC_DATA], [GEOGRAPHIC_DATA]" at bounding box center [137, 143] width 6 height 6
checkbox input "true"
click at [138, 160] on input "[GEOGRAPHIC_DATA]" at bounding box center [137, 162] width 6 height 6
checkbox input "true"
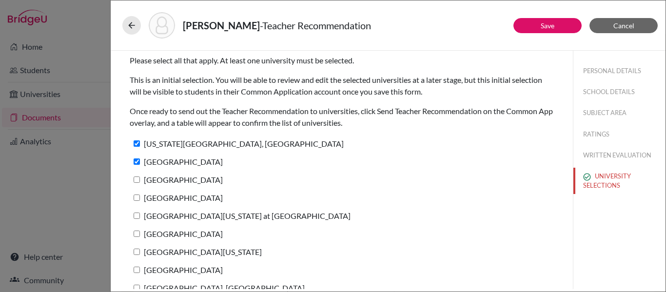
click at [137, 183] on label "[GEOGRAPHIC_DATA]" at bounding box center [176, 180] width 93 height 14
click at [137, 183] on input "[GEOGRAPHIC_DATA]" at bounding box center [137, 180] width 6 height 6
checkbox input "true"
click at [136, 200] on input "[GEOGRAPHIC_DATA]" at bounding box center [137, 198] width 6 height 6
checkbox input "true"
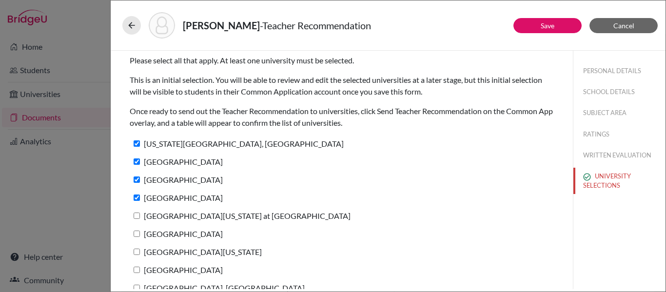
click at [136, 217] on input "[GEOGRAPHIC_DATA][US_STATE] at [GEOGRAPHIC_DATA]" at bounding box center [137, 216] width 6 height 6
checkbox input "true"
click at [138, 237] on input "[GEOGRAPHIC_DATA]" at bounding box center [137, 234] width 6 height 6
checkbox input "true"
click at [137, 254] on input "[GEOGRAPHIC_DATA][US_STATE]" at bounding box center [137, 252] width 6 height 6
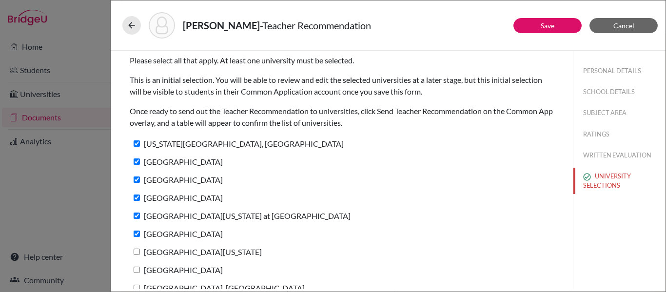
checkbox input "true"
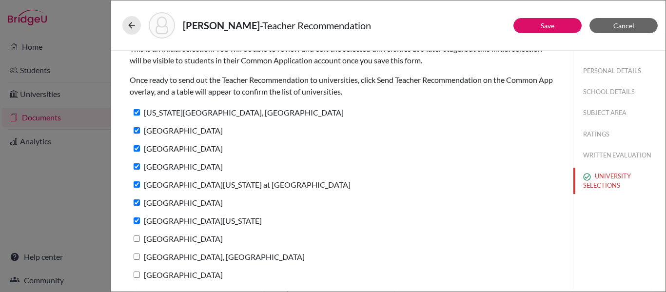
scroll to position [50, 0]
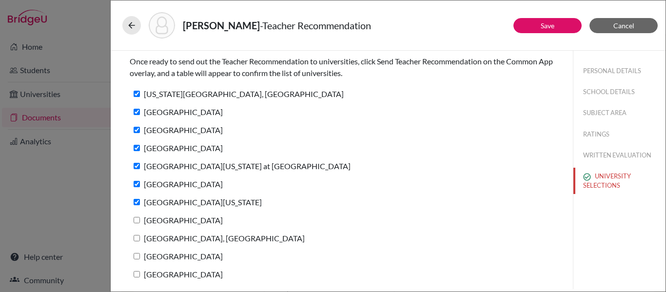
click at [138, 222] on input "[GEOGRAPHIC_DATA]" at bounding box center [137, 220] width 6 height 6
checkbox input "true"
click at [138, 241] on input "[GEOGRAPHIC_DATA], [GEOGRAPHIC_DATA]" at bounding box center [137, 238] width 6 height 6
checkbox input "true"
click at [136, 258] on input "[GEOGRAPHIC_DATA]" at bounding box center [137, 256] width 6 height 6
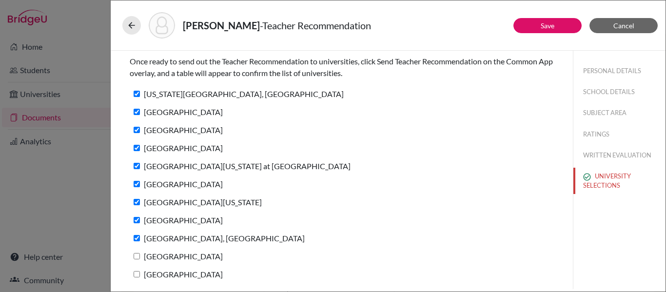
checkbox input "true"
click at [138, 275] on input "[GEOGRAPHIC_DATA]" at bounding box center [137, 274] width 6 height 6
checkbox input "true"
click at [527, 25] on button "Save" at bounding box center [548, 25] width 68 height 15
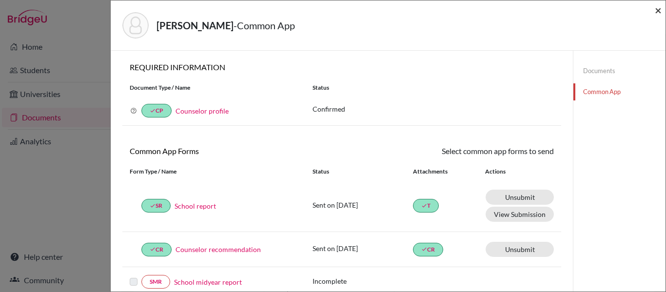
click at [659, 11] on span "×" at bounding box center [658, 10] width 7 height 14
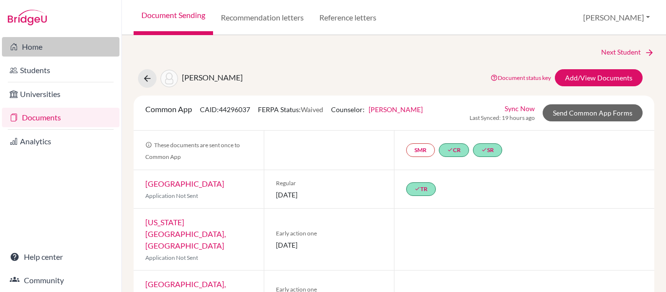
click at [37, 54] on link "Home" at bounding box center [61, 47] width 118 height 20
